Goal: Navigation & Orientation: Understand site structure

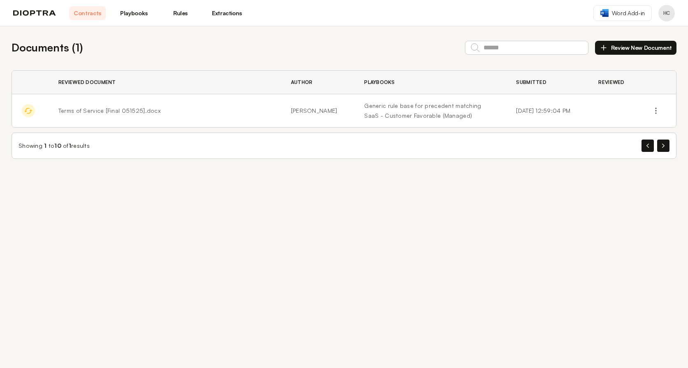
click at [132, 21] on header "Contracts Playbooks Rules Extractions Word Add-in HC" at bounding box center [344, 13] width 688 height 26
click at [125, 12] on link "Playbooks" at bounding box center [134, 13] width 37 height 14
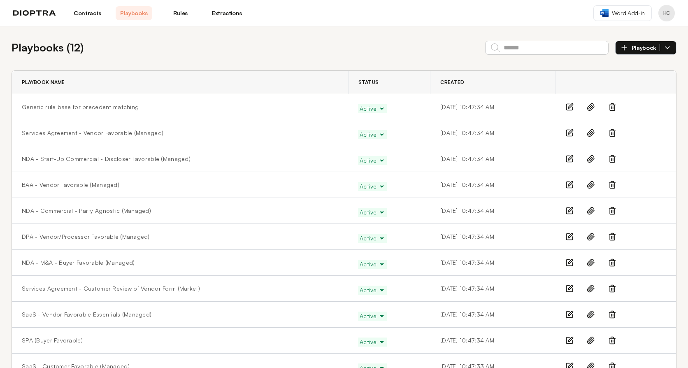
click at [181, 18] on link "Rules" at bounding box center [180, 13] width 37 height 14
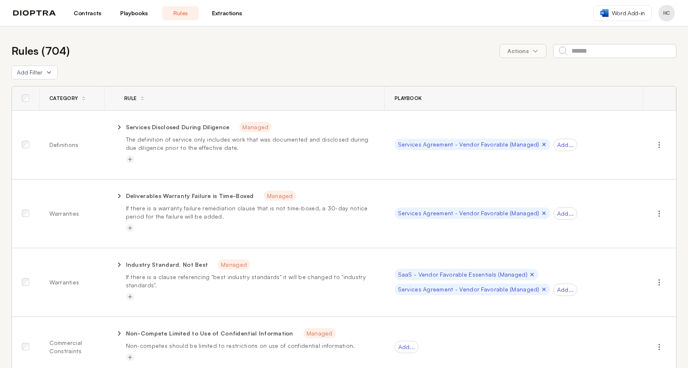
click at [215, 20] on header "Contracts Playbooks Rules Extractions Word Add-in HC" at bounding box center [344, 13] width 688 height 26
click at [89, 16] on link "Contracts" at bounding box center [87, 13] width 37 height 14
